Goal: Find specific page/section: Find specific page/section

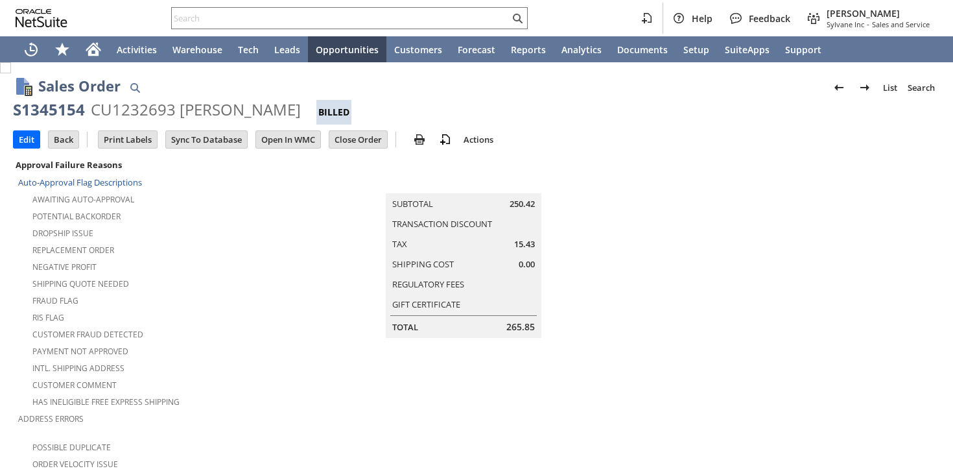
scroll to position [928, 0]
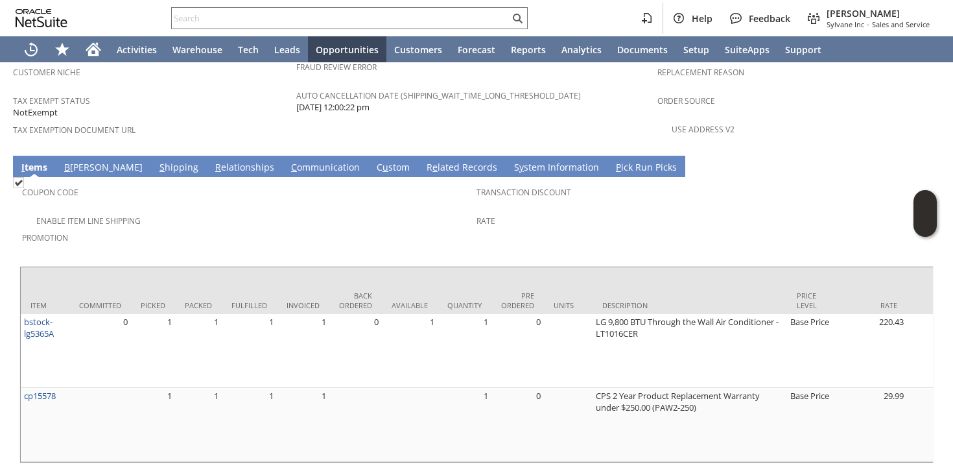
click at [156, 161] on link "S hipping" at bounding box center [178, 168] width 45 height 14
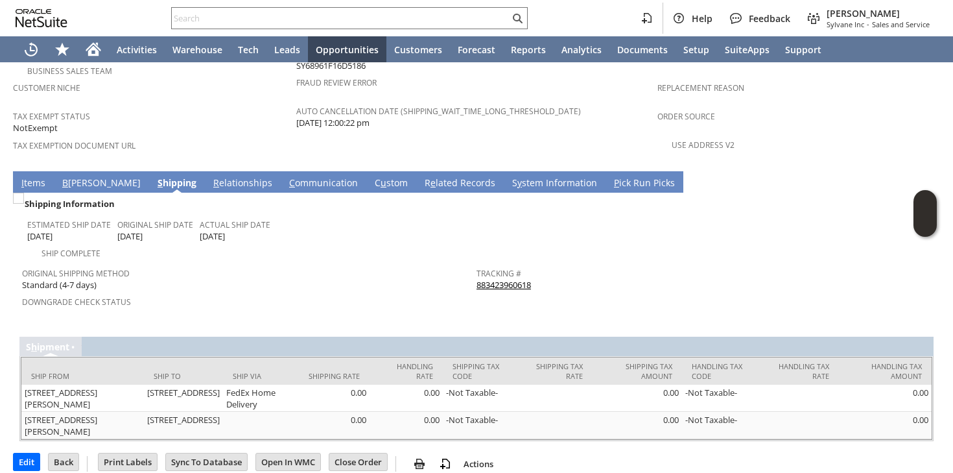
click at [485, 279] on link "883423960618" at bounding box center [503, 285] width 54 height 12
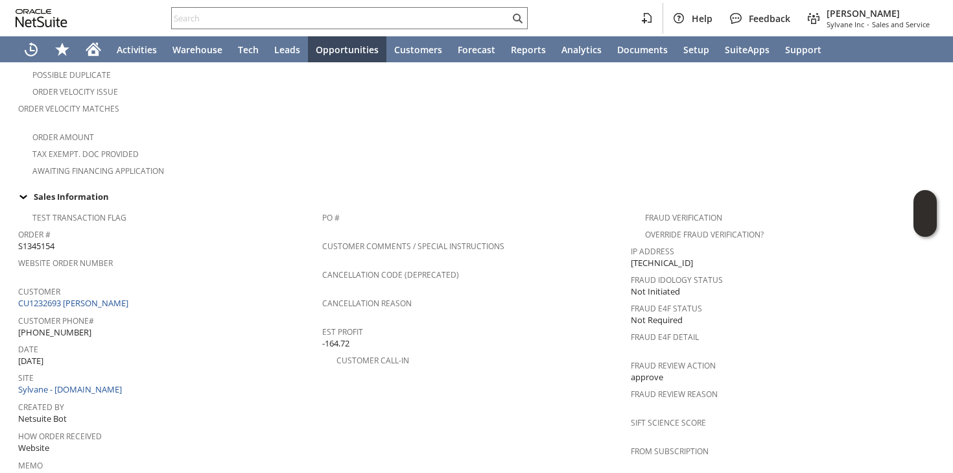
scroll to position [412, 0]
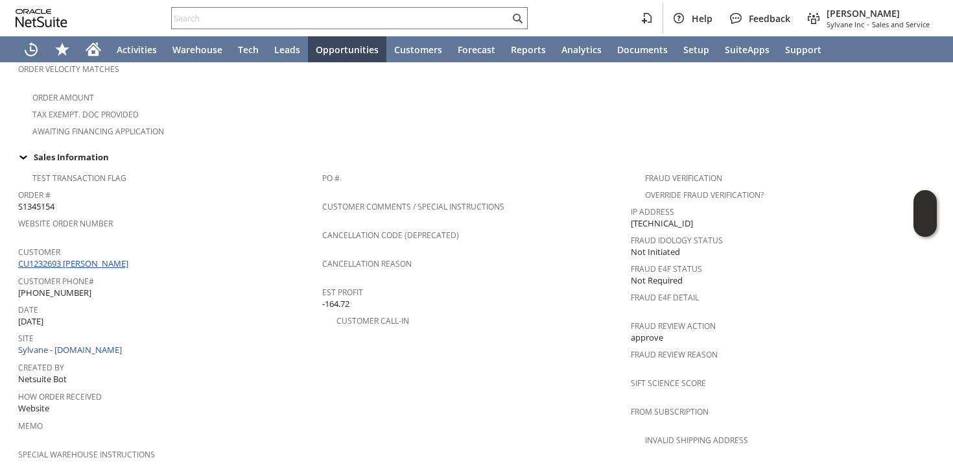
click at [107, 257] on link "CU1232693 [PERSON_NAME]" at bounding box center [74, 263] width 113 height 12
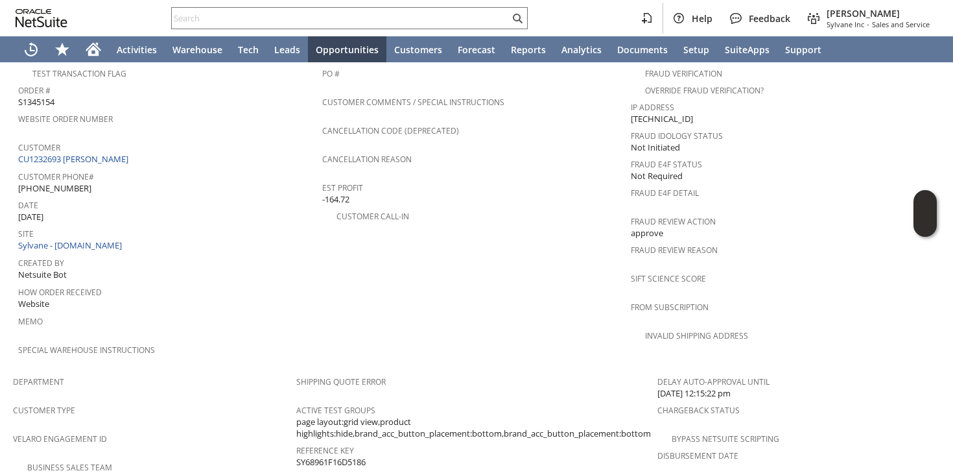
scroll to position [487, 0]
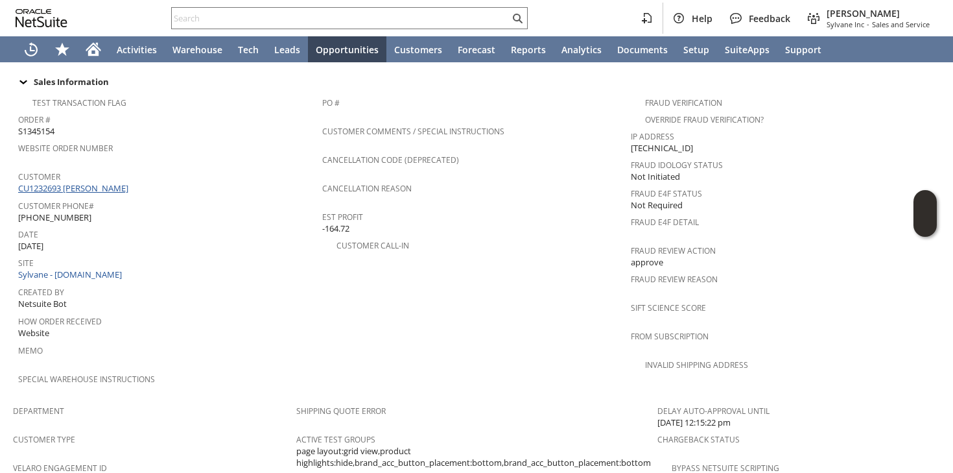
click at [96, 182] on link "CU1232693 [PERSON_NAME]" at bounding box center [74, 188] width 113 height 12
